Goal: Information Seeking & Learning: Learn about a topic

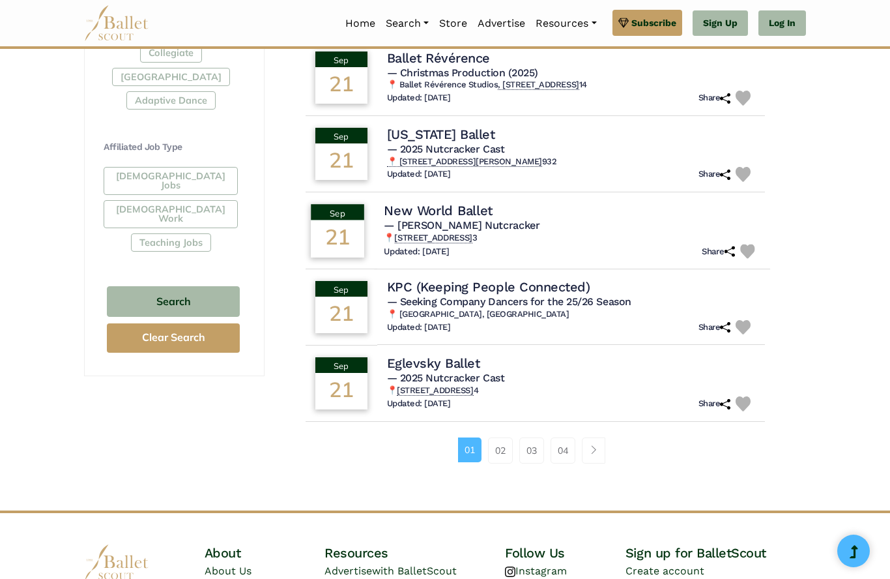
scroll to position [715, 0]
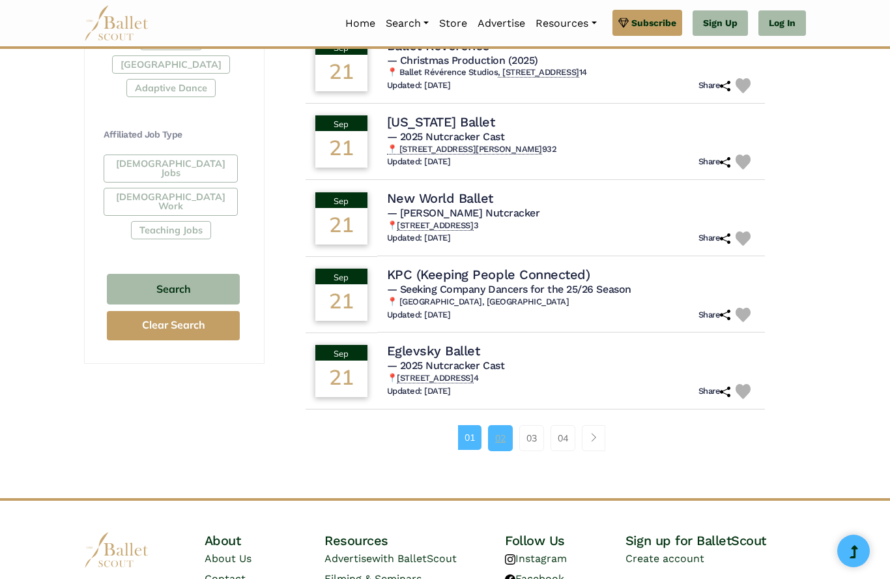
click at [505, 427] on link "02" at bounding box center [500, 438] width 25 height 26
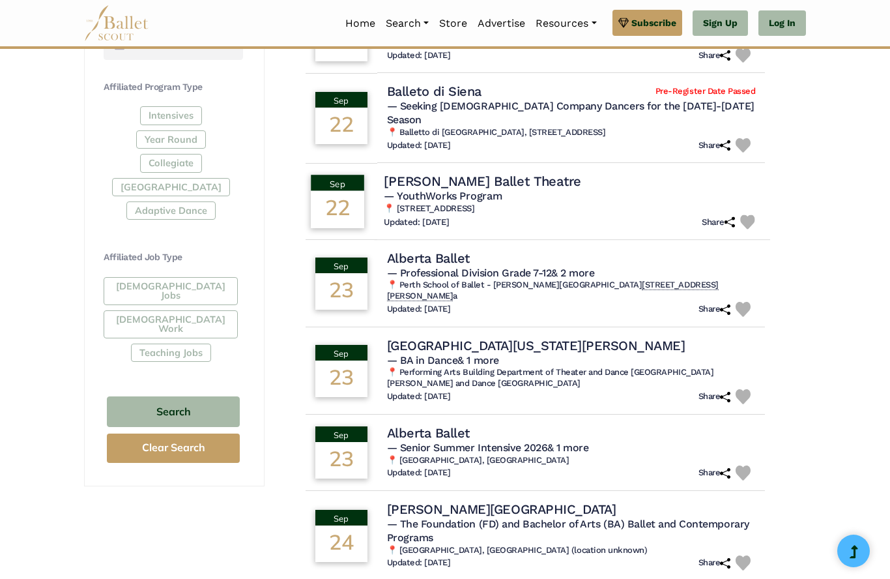
scroll to position [607, 0]
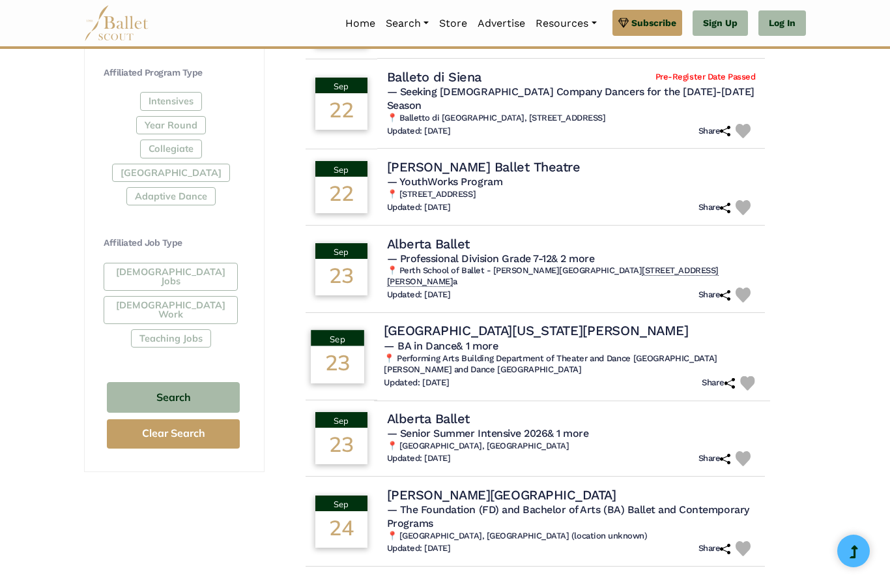
click at [450, 322] on h4 "[GEOGRAPHIC_DATA][US_STATE][PERSON_NAME]" at bounding box center [536, 331] width 304 height 18
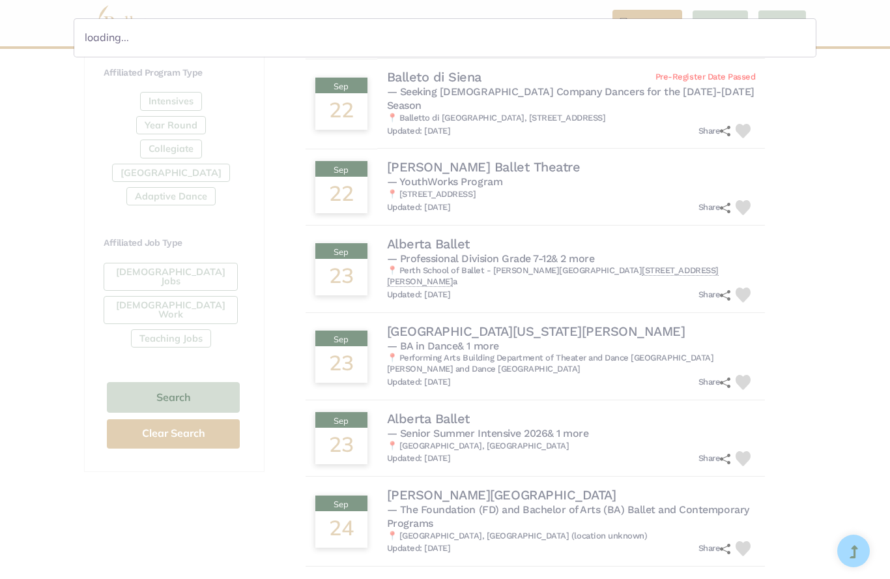
click at [450, 313] on div "loading..." at bounding box center [445, 289] width 890 height 579
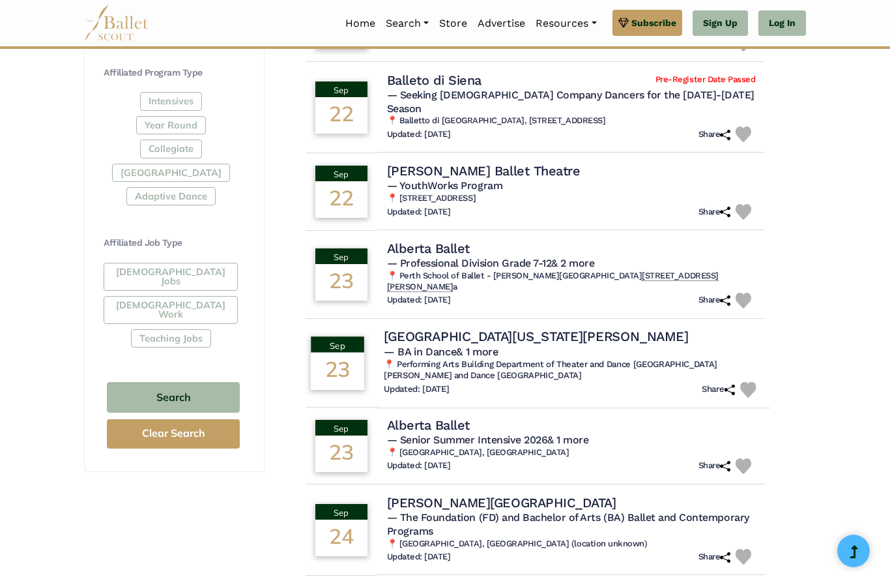
click at [348, 336] on div "Sep" at bounding box center [337, 344] width 53 height 16
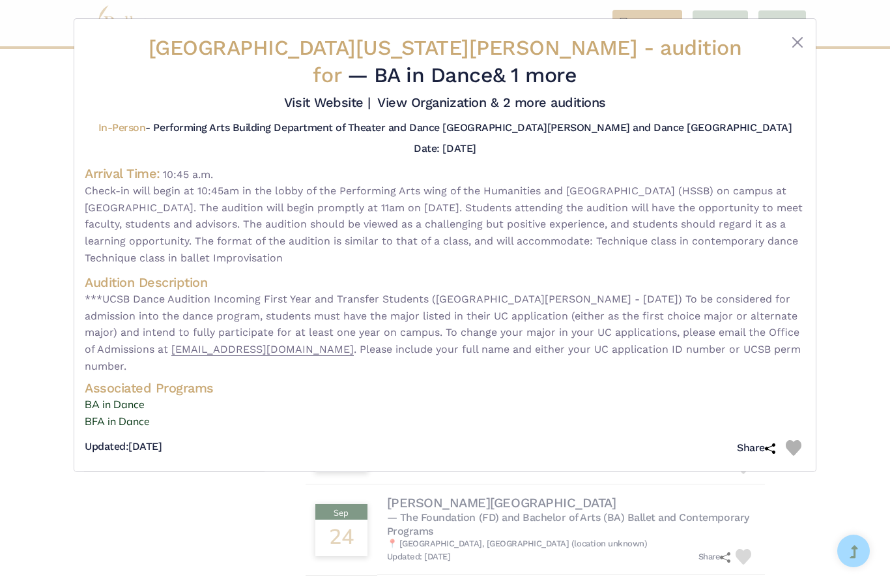
scroll to position [663, 0]
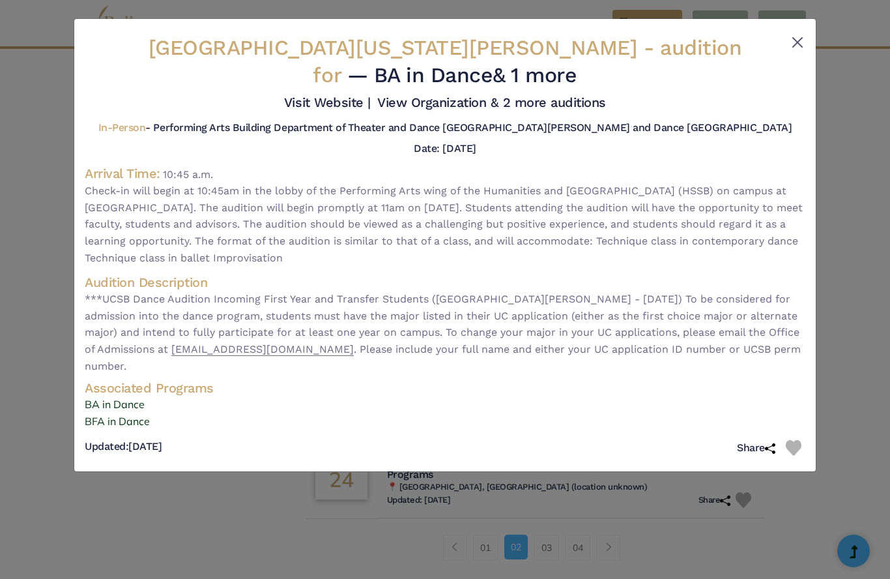
click at [797, 42] on button "Close" at bounding box center [798, 43] width 16 height 16
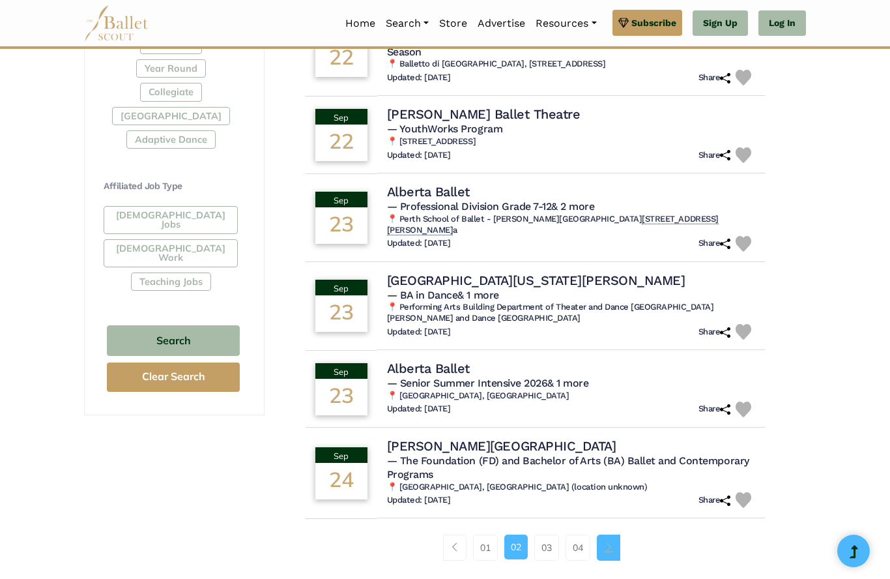
click at [610, 542] on span "Page navigation example" at bounding box center [608, 546] width 9 height 9
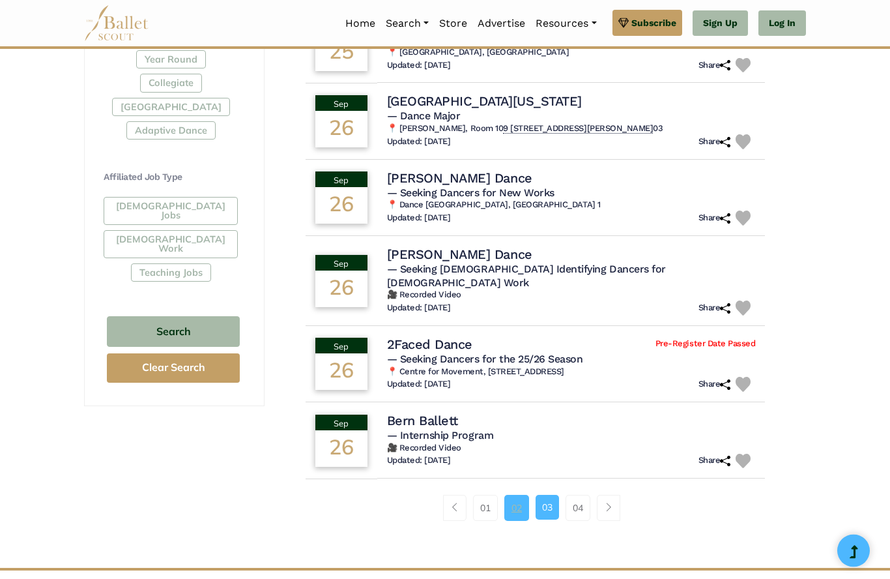
scroll to position [672, 0]
click at [606, 494] on link "Page navigation example" at bounding box center [608, 507] width 23 height 26
